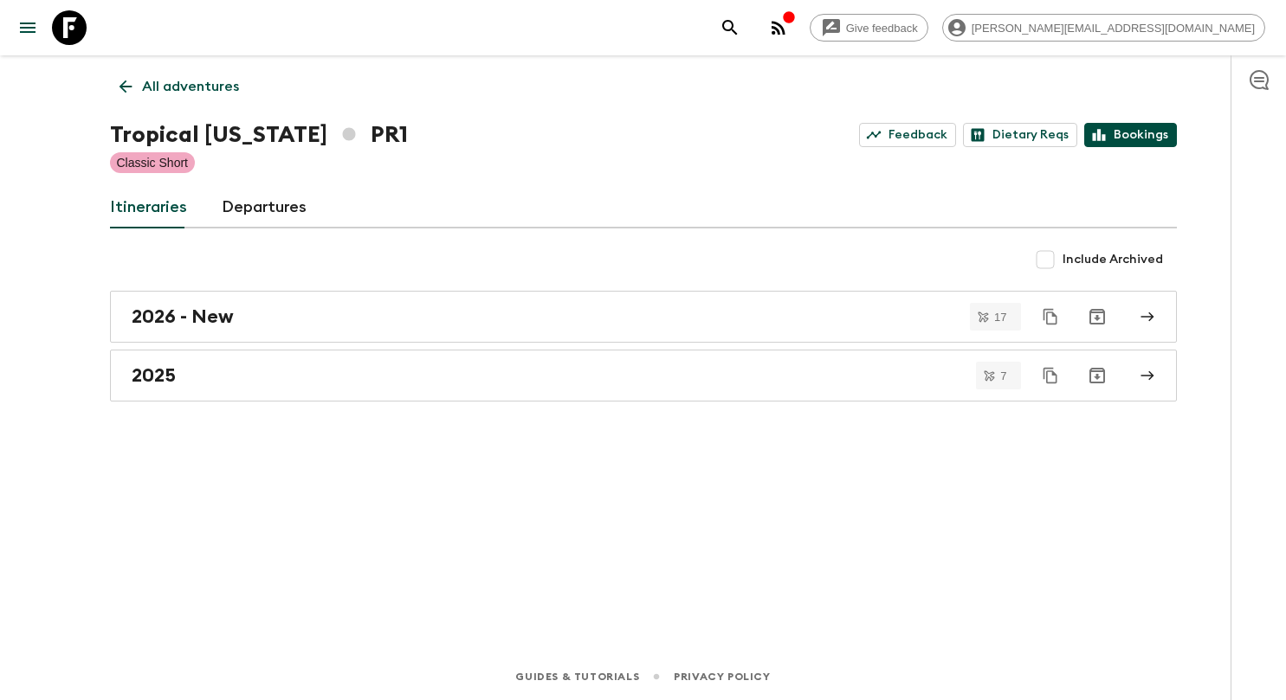
click at [1154, 144] on link "Bookings" at bounding box center [1130, 135] width 93 height 24
click at [234, 75] on link "All adventures" at bounding box center [179, 86] width 139 height 35
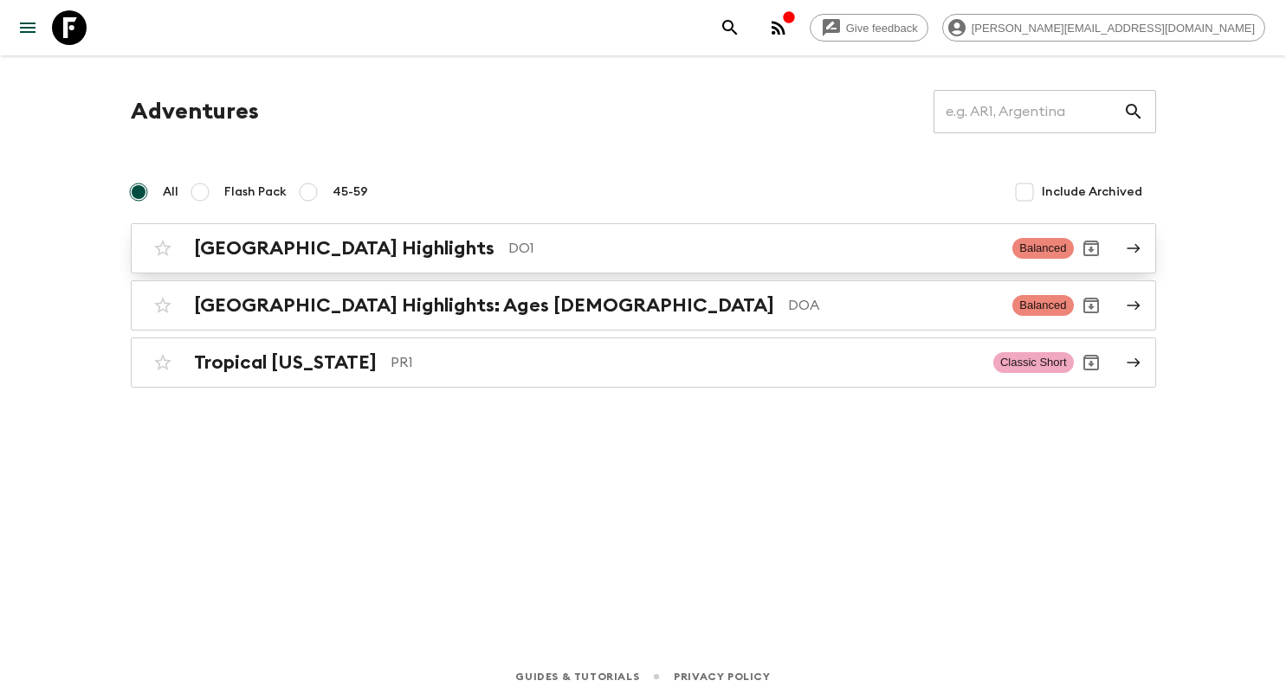
click at [353, 251] on h2 "[GEOGRAPHIC_DATA] Highlights" at bounding box center [344, 248] width 300 height 23
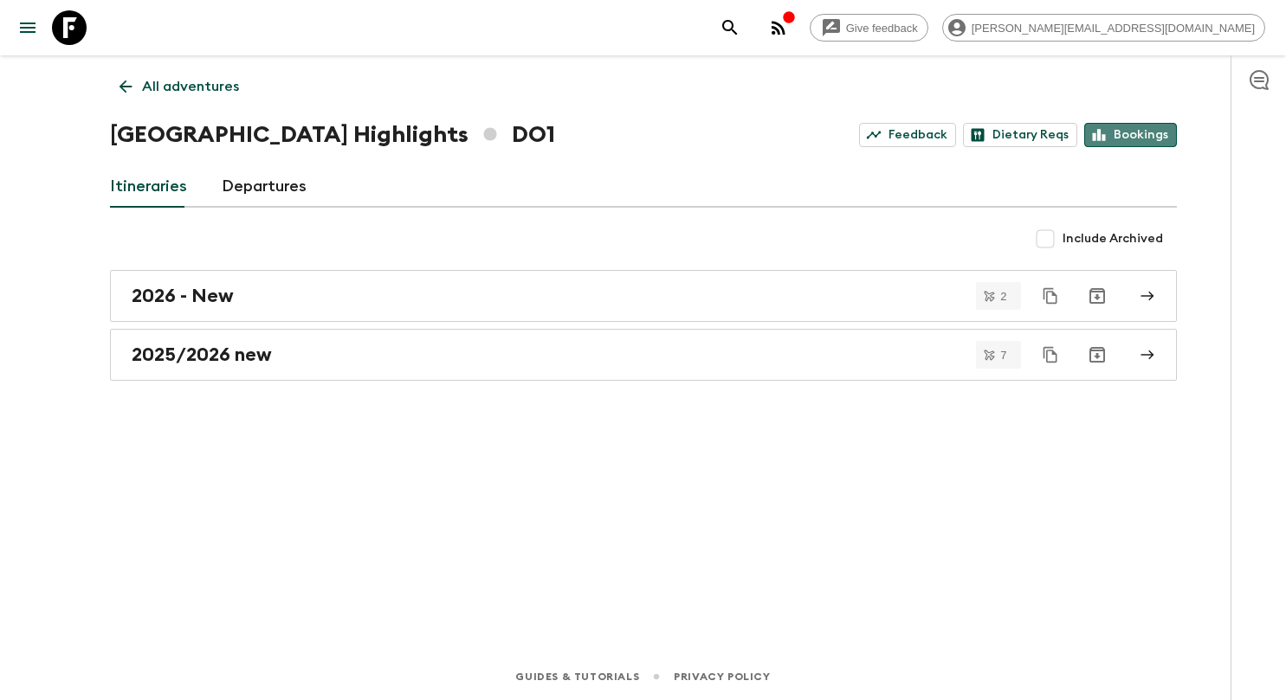
click at [1140, 130] on link "Bookings" at bounding box center [1130, 135] width 93 height 24
